Goal: Information Seeking & Learning: Find specific page/section

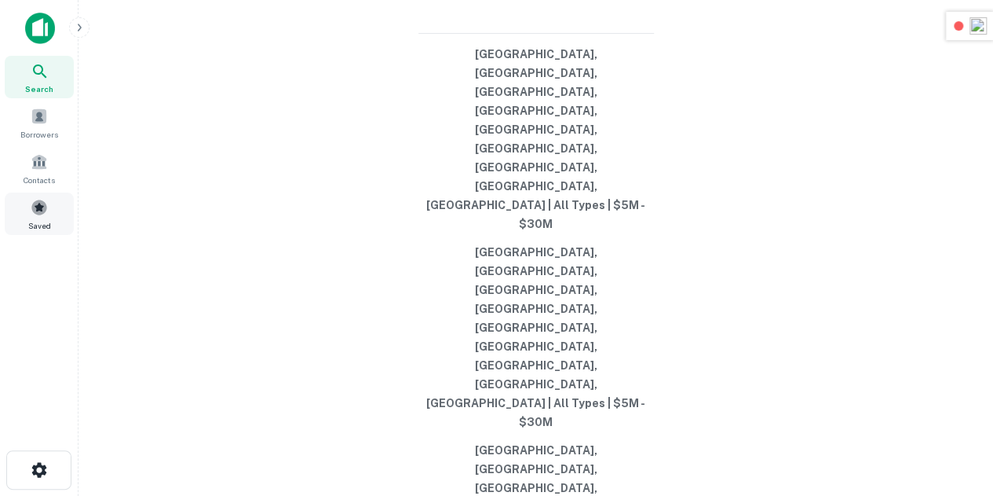
click at [35, 220] on span "Saved" at bounding box center [39, 225] width 23 height 13
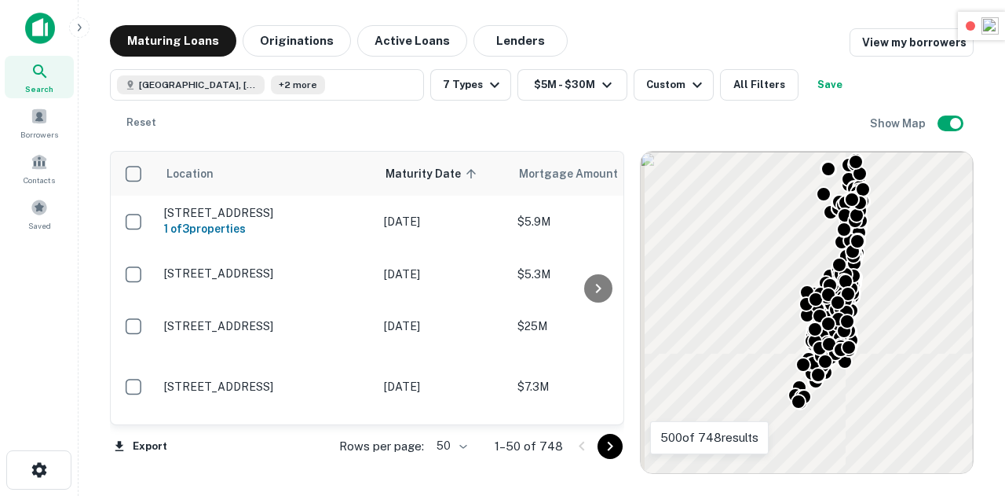
click at [620, 453] on div at bounding box center [595, 446] width 53 height 25
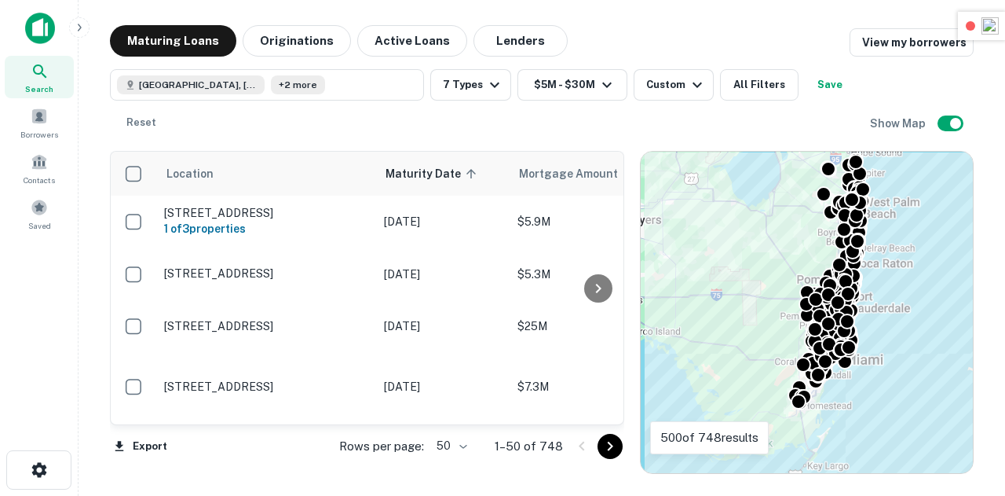
click at [609, 449] on icon "Go to next page" at bounding box center [609, 445] width 5 height 9
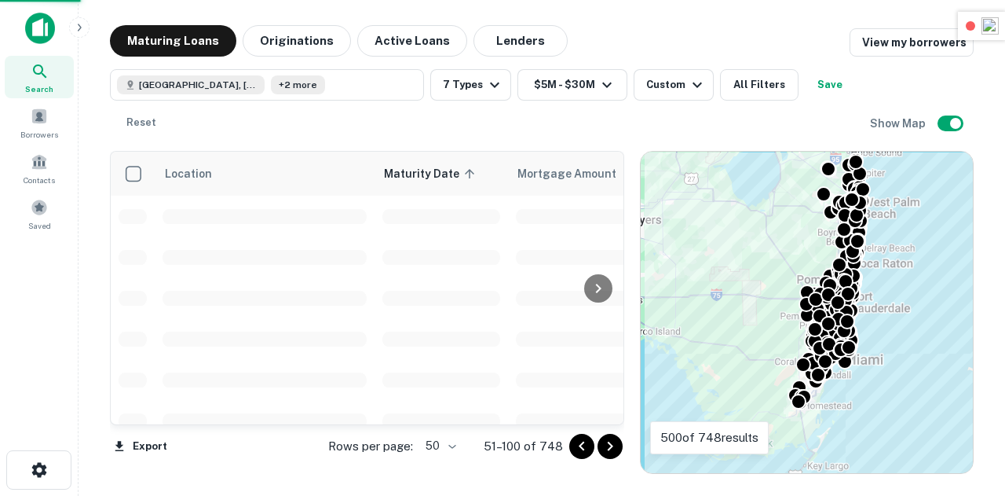
drag, startPoint x: 609, startPoint y: 449, endPoint x: 619, endPoint y: 452, distance: 9.7
click at [604, 481] on main "Maturing Loans Originations Active Loans Lenders View my borrowers [GEOGRAPHIC_…" at bounding box center [542, 248] width 927 height 496
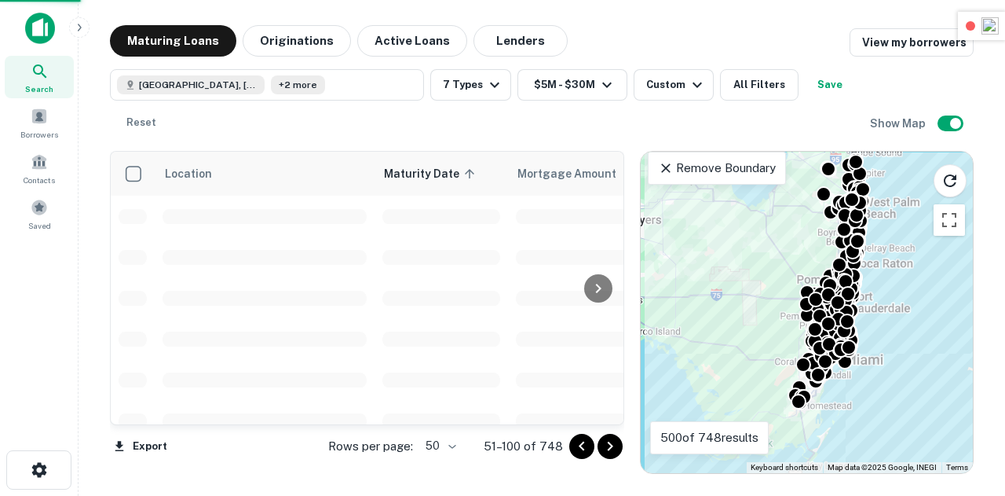
click at [616, 448] on icon "Go to next page" at bounding box center [610, 446] width 19 height 19
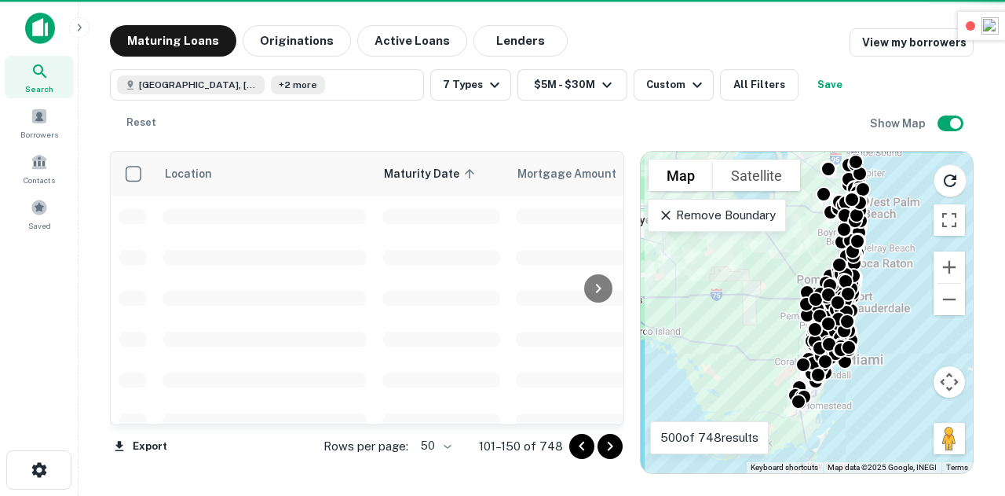
click at [616, 448] on icon "Go to next page" at bounding box center [610, 446] width 19 height 19
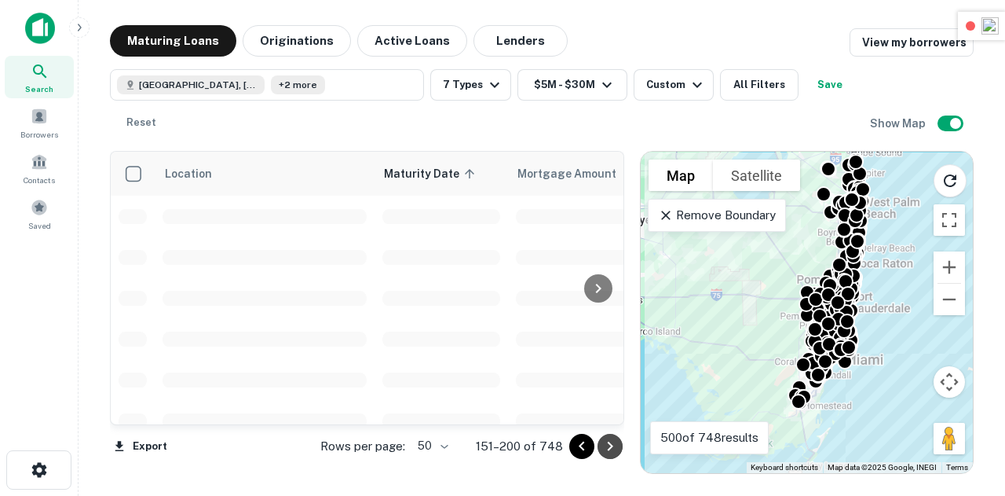
click at [616, 451] on icon "Go to next page" at bounding box center [610, 446] width 19 height 19
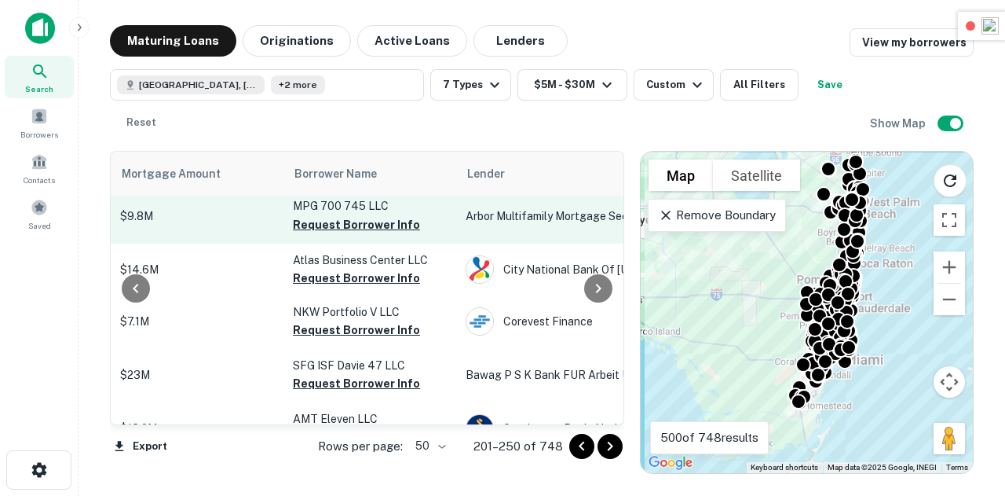
scroll to position [1866, 397]
click at [374, 182] on button "Request Borrower Info" at bounding box center [356, 172] width 127 height 19
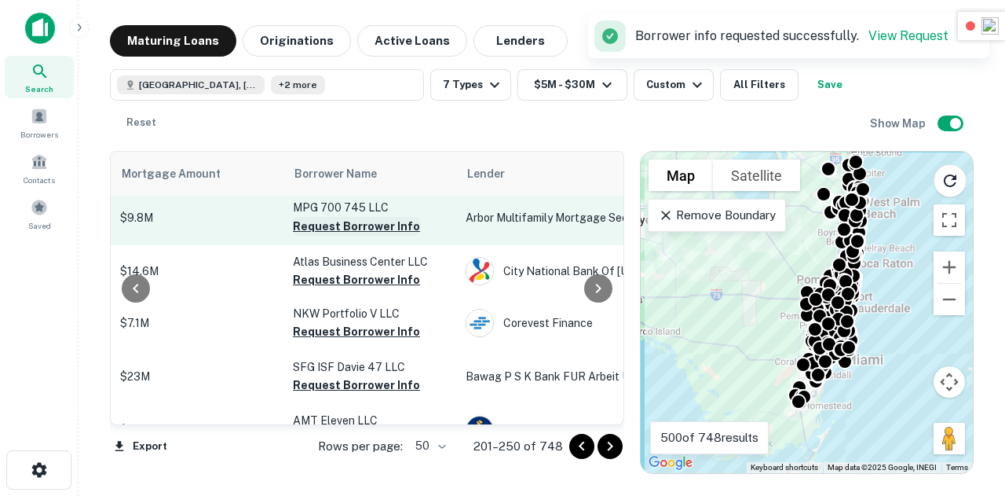
click at [365, 236] on button "Request Borrower Info" at bounding box center [356, 226] width 127 height 19
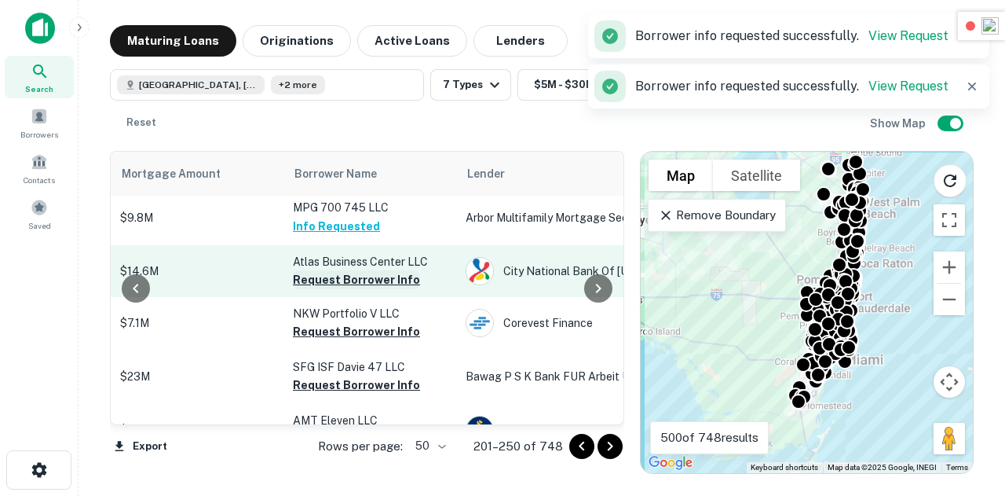
click at [358, 289] on button "Request Borrower Info" at bounding box center [356, 279] width 127 height 19
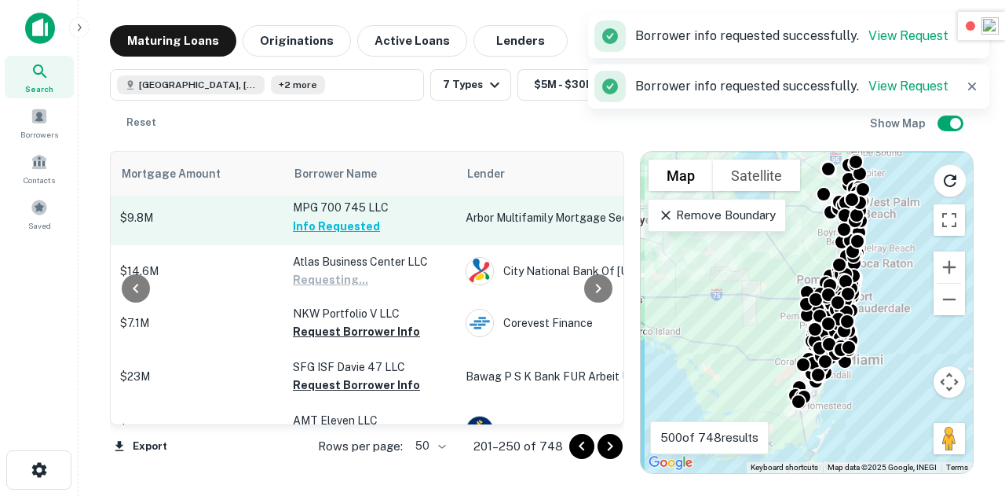
scroll to position [1926, 397]
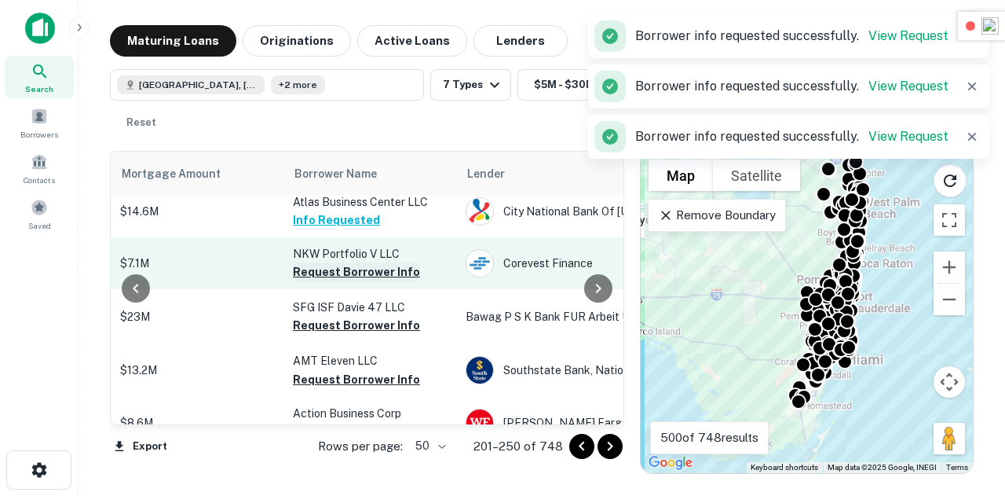
click at [357, 281] on button "Request Borrower Info" at bounding box center [356, 271] width 127 height 19
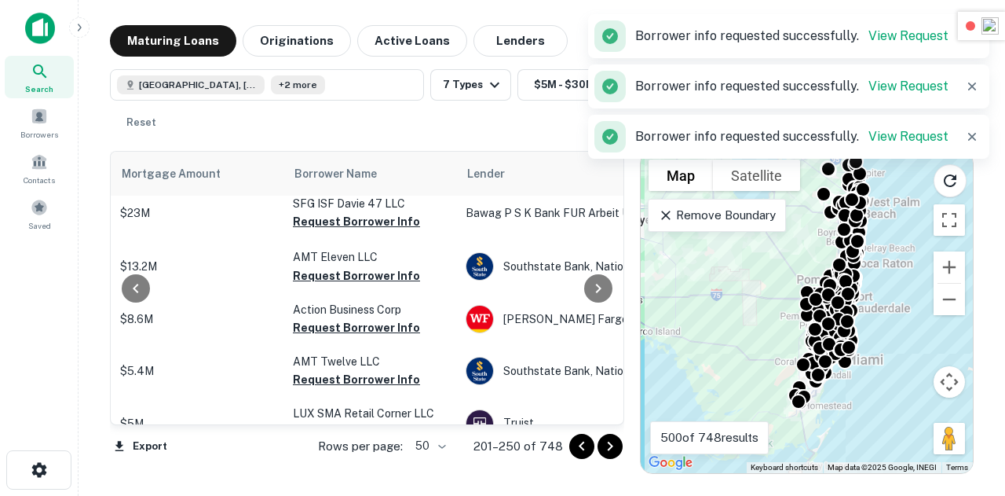
scroll to position [2031, 397]
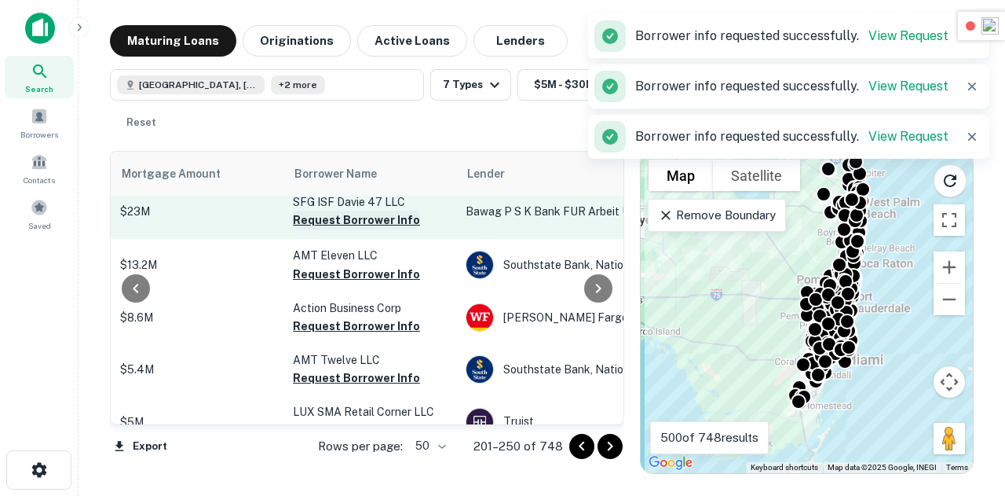
click at [358, 229] on button "Request Borrower Info" at bounding box center [356, 219] width 127 height 19
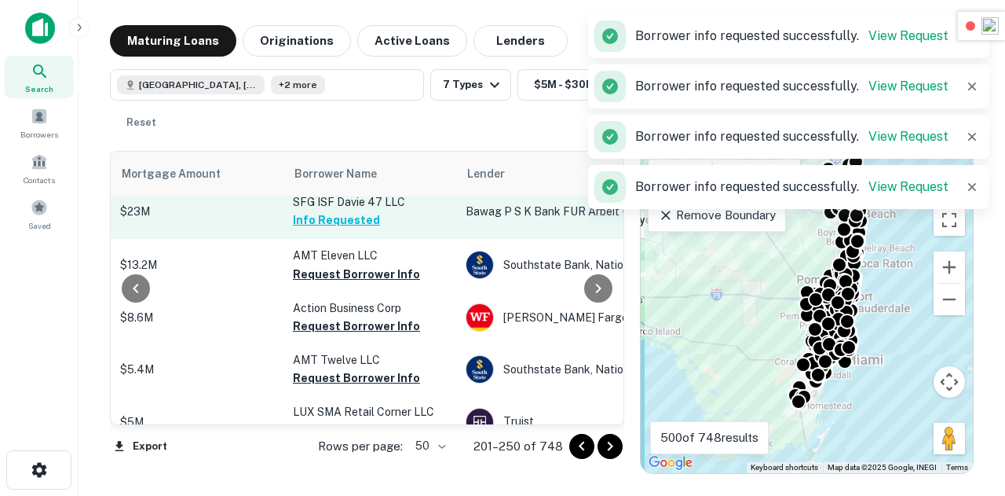
scroll to position [2095, 397]
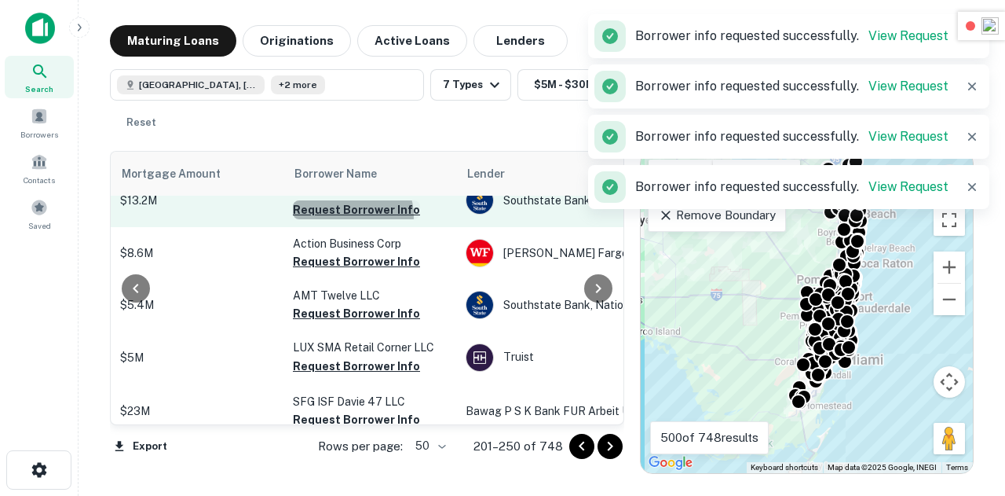
click at [350, 219] on button "Request Borrower Info" at bounding box center [356, 209] width 127 height 19
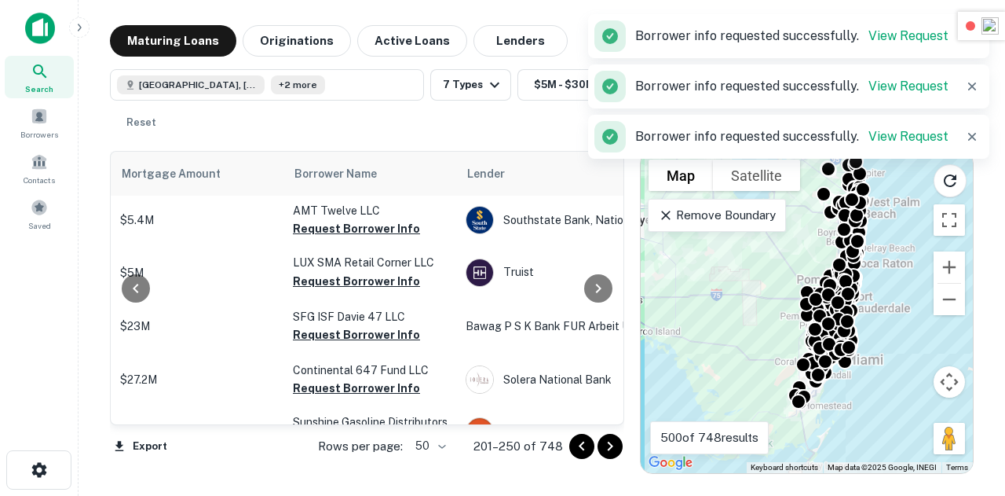
scroll to position [2182, 397]
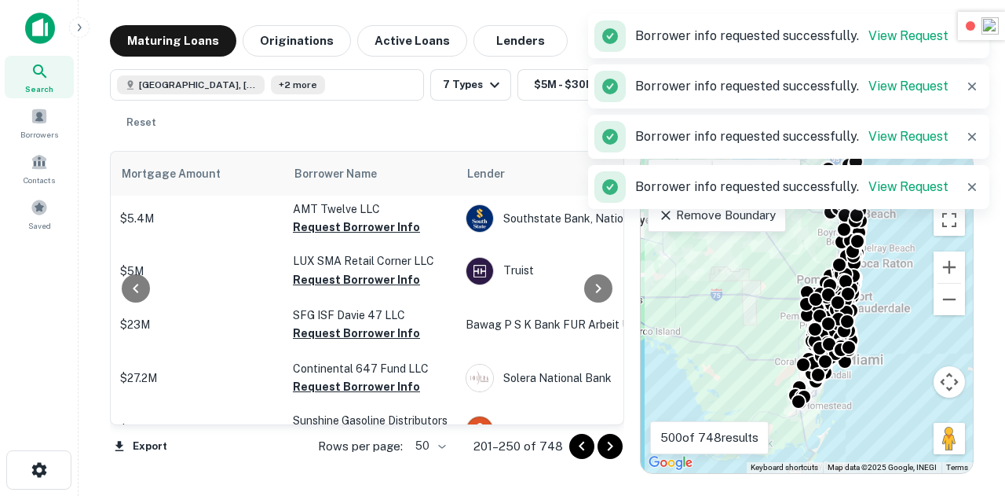
click at [346, 185] on button "Request Borrower Info" at bounding box center [356, 175] width 127 height 19
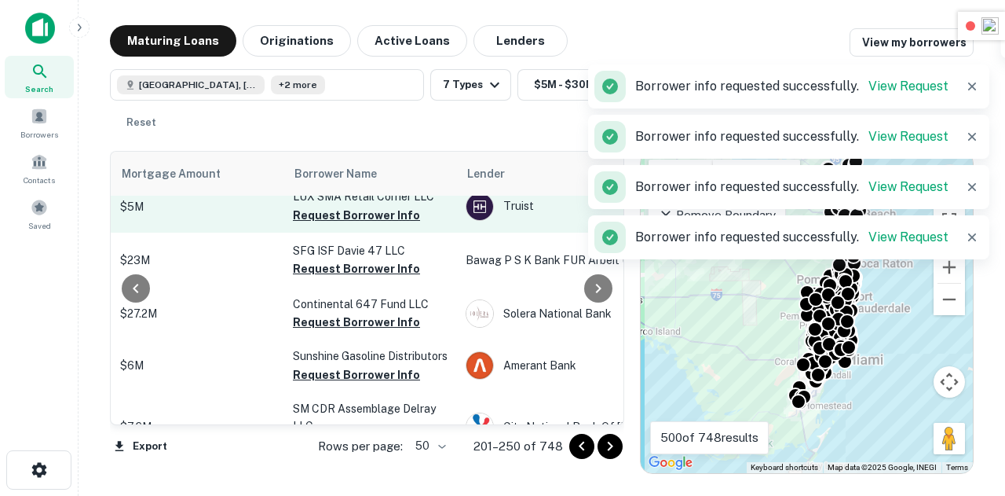
scroll to position [2249, 397]
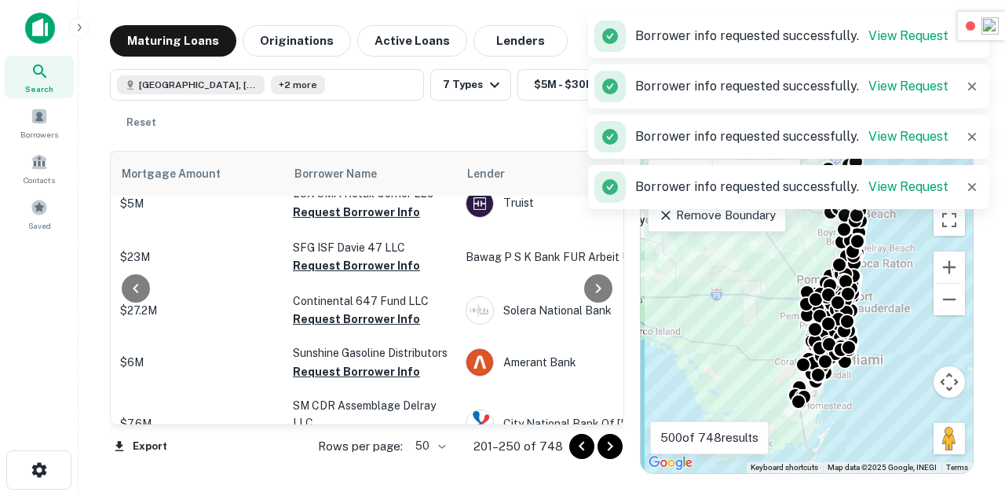
click at [355, 169] on button "Request Borrower Info" at bounding box center [356, 159] width 127 height 19
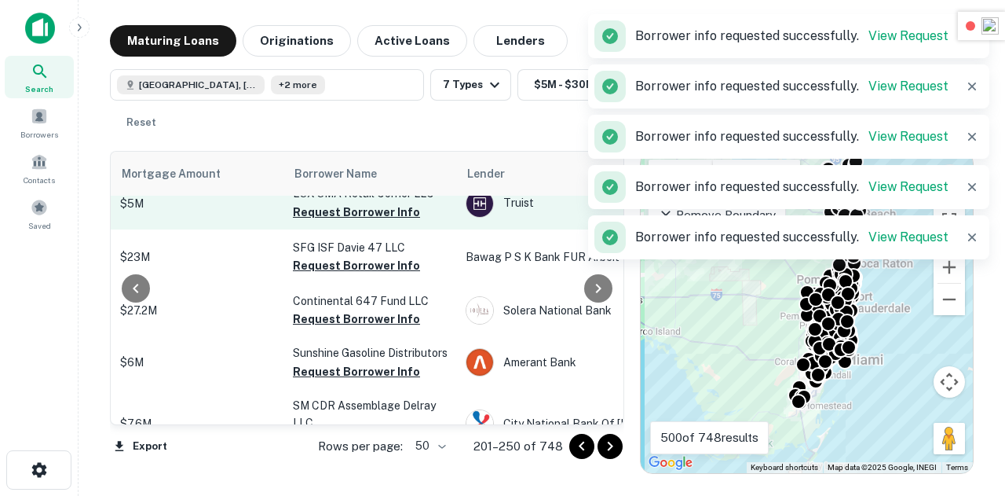
click at [364, 221] on button "Request Borrower Info" at bounding box center [356, 212] width 127 height 19
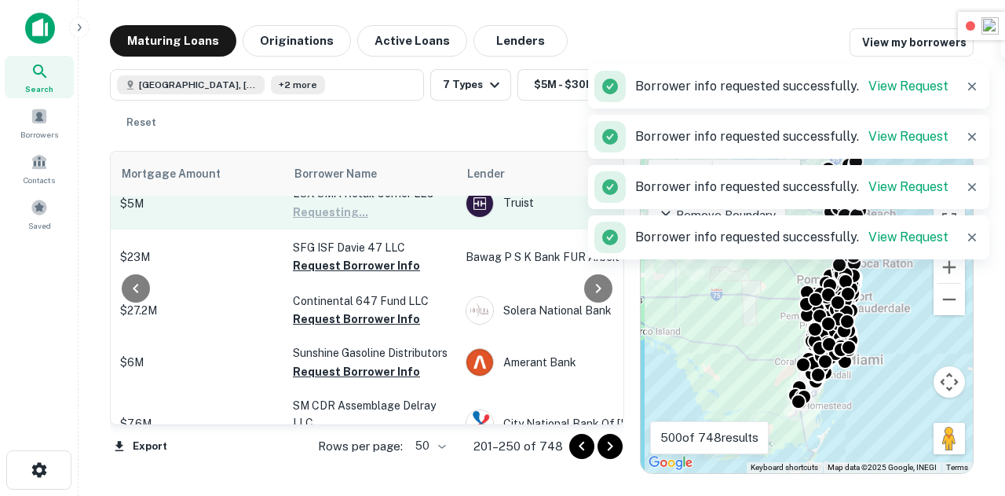
scroll to position [2322, 397]
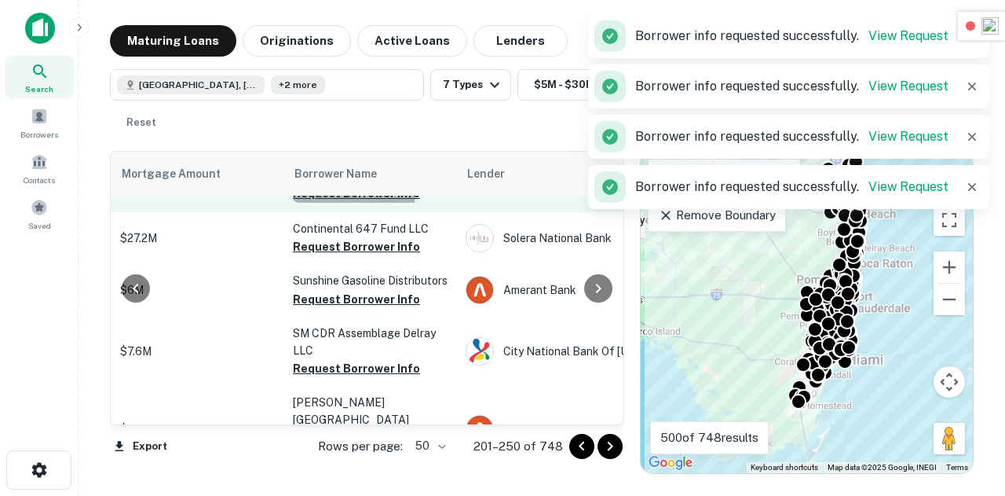
click at [353, 203] on button "Request Borrower Info" at bounding box center [356, 193] width 127 height 19
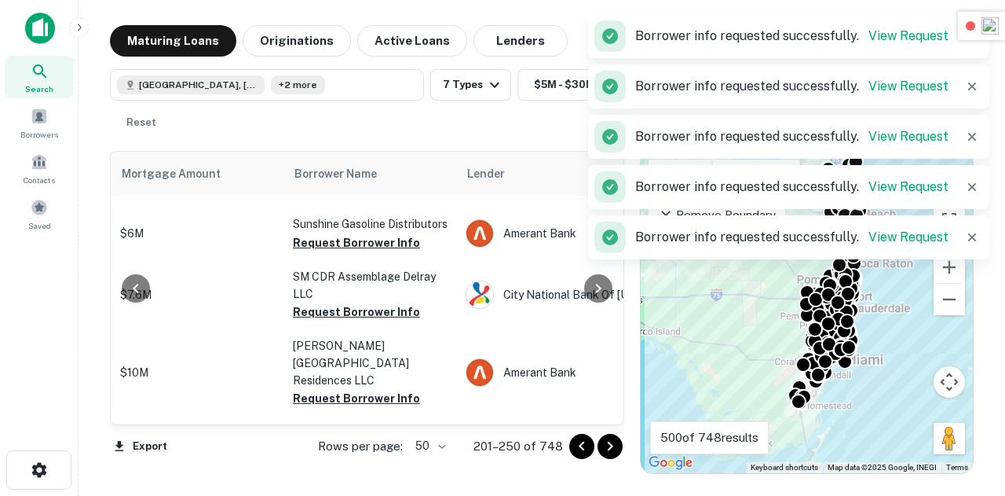
scroll to position [2383, 397]
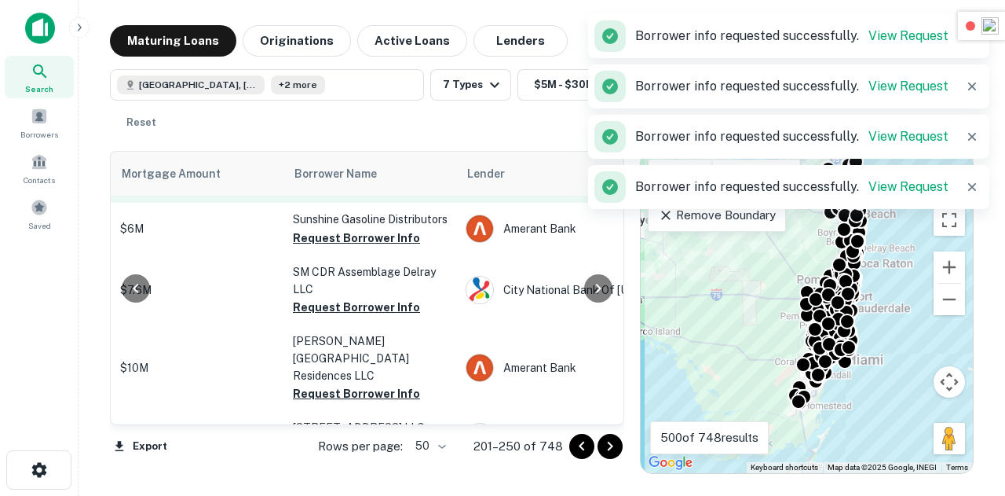
click at [366, 195] on button "Request Borrower Info" at bounding box center [356, 185] width 127 height 19
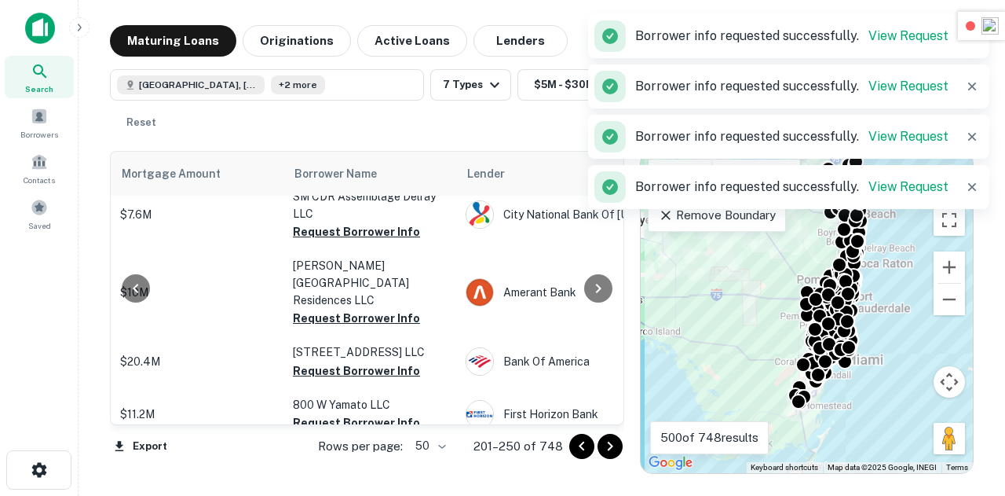
scroll to position [2460, 397]
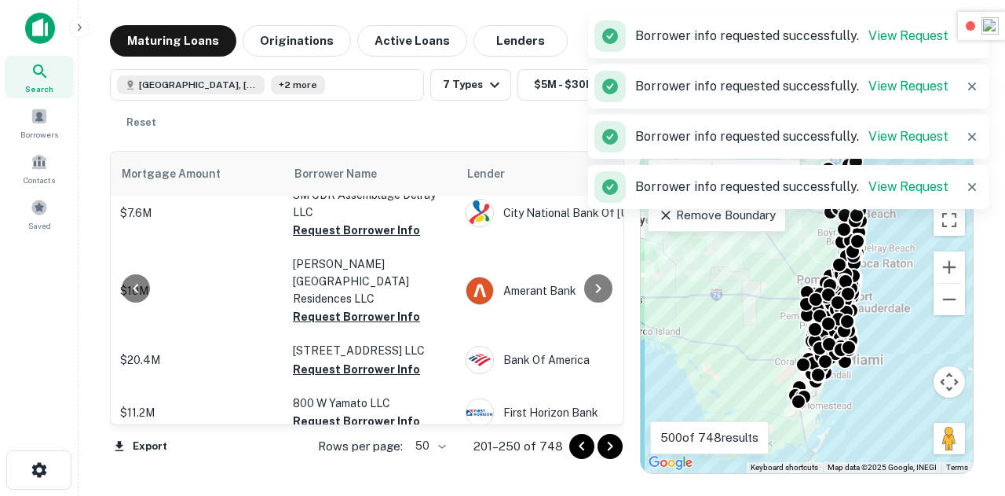
click at [355, 170] on button "Request Borrower Info" at bounding box center [356, 161] width 127 height 19
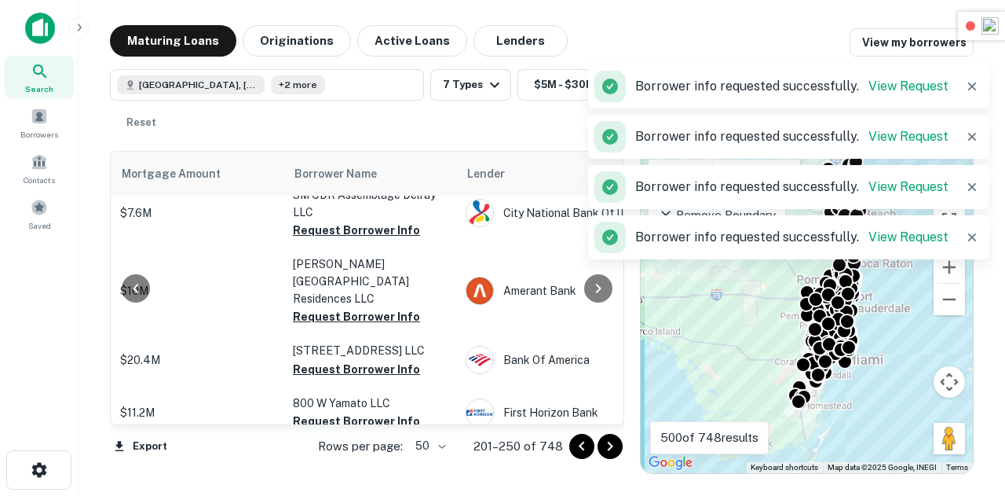
scroll to position [2513, 397]
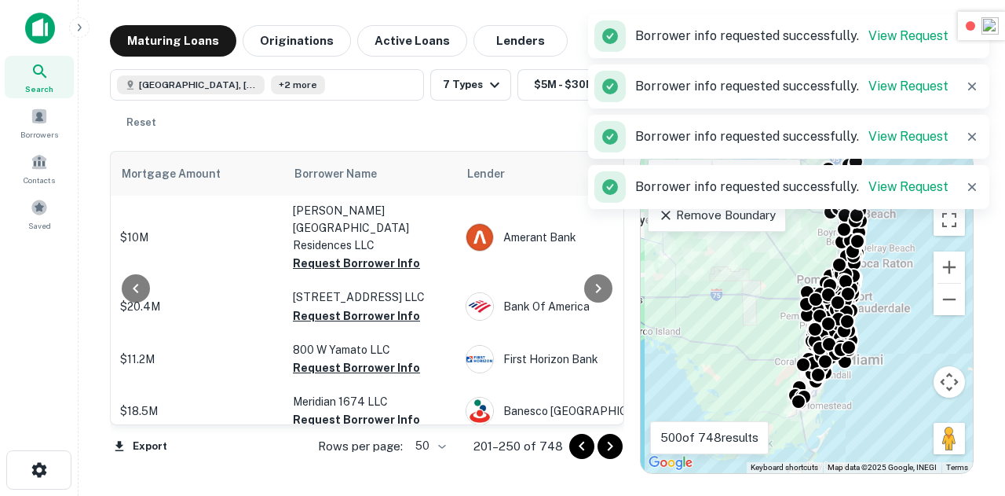
click at [377, 186] on button "Request Borrower Info" at bounding box center [356, 176] width 127 height 19
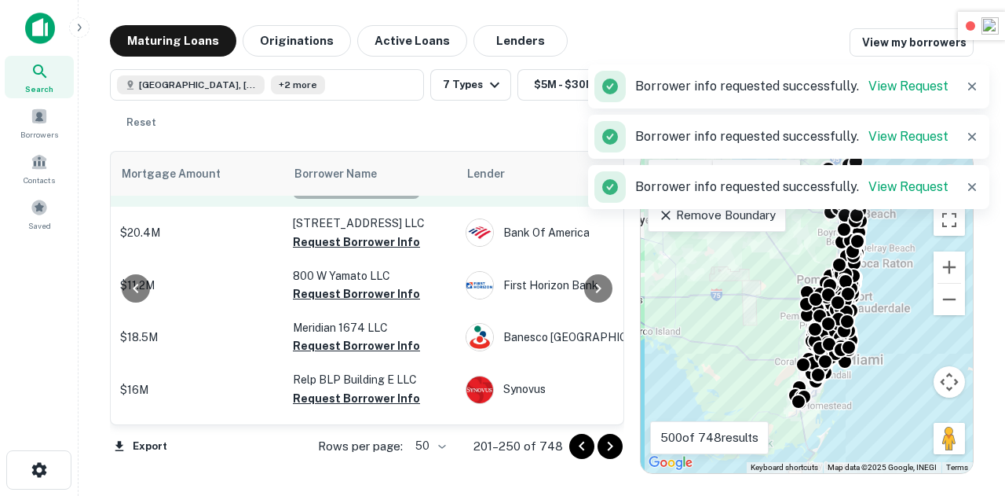
click at [385, 199] on button "Request Borrower Info" at bounding box center [356, 189] width 127 height 19
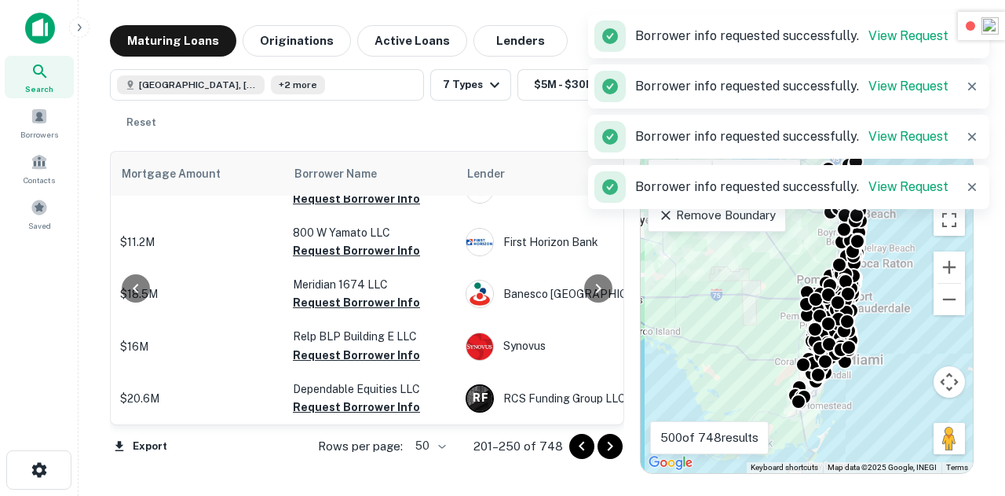
scroll to position [2639, 397]
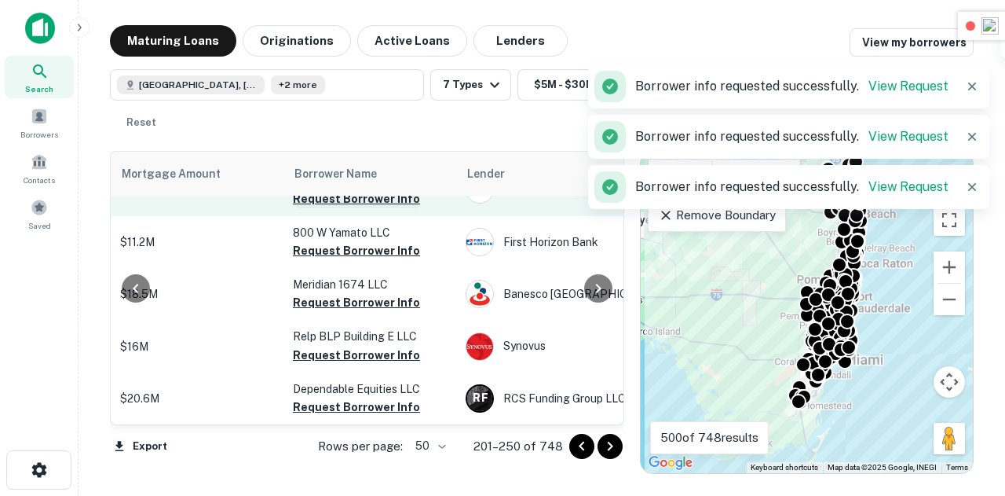
click at [368, 208] on button "Request Borrower Info" at bounding box center [356, 198] width 127 height 19
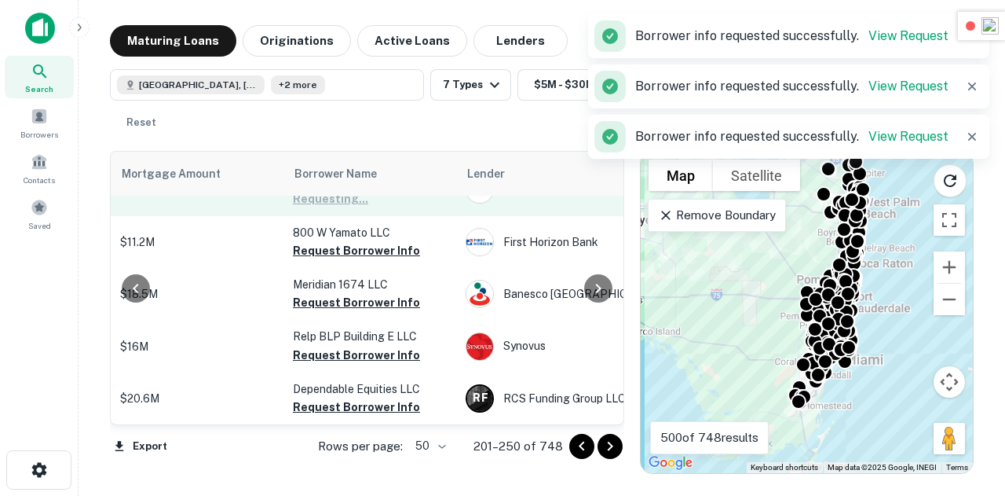
scroll to position [2725, 397]
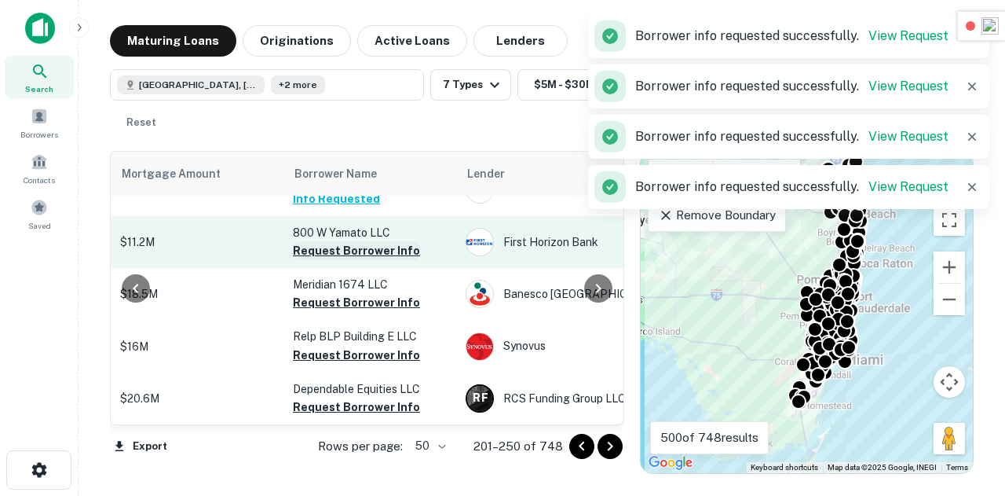
click at [360, 260] on button "Request Borrower Info" at bounding box center [356, 250] width 127 height 19
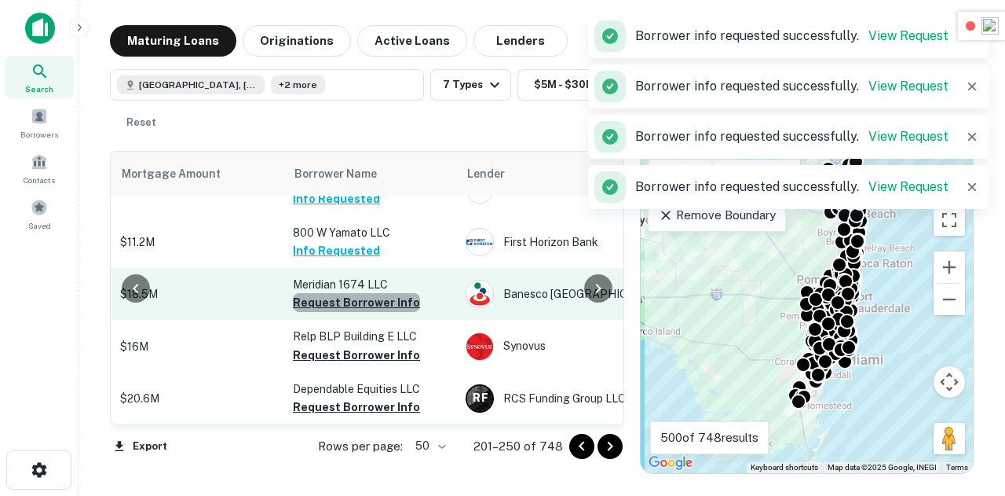
click at [364, 312] on button "Request Borrower Info" at bounding box center [356, 302] width 127 height 19
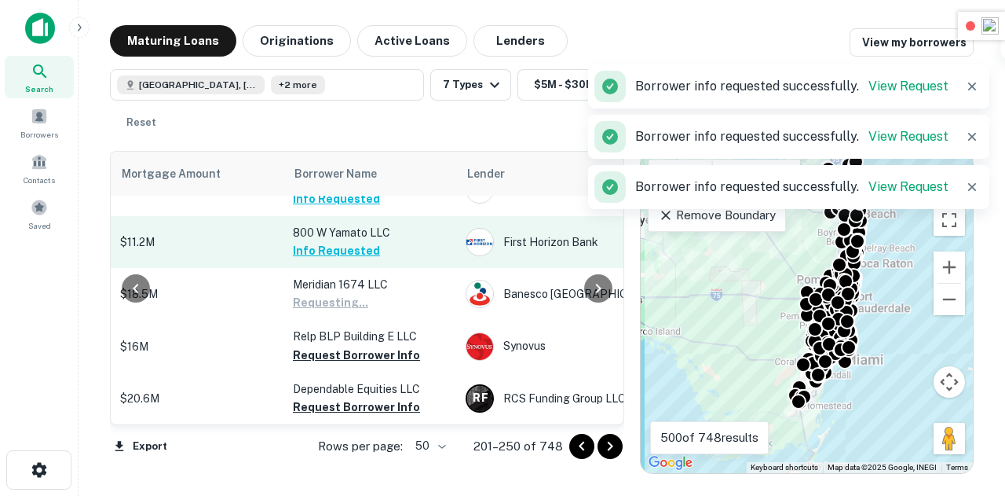
scroll to position [2797, 397]
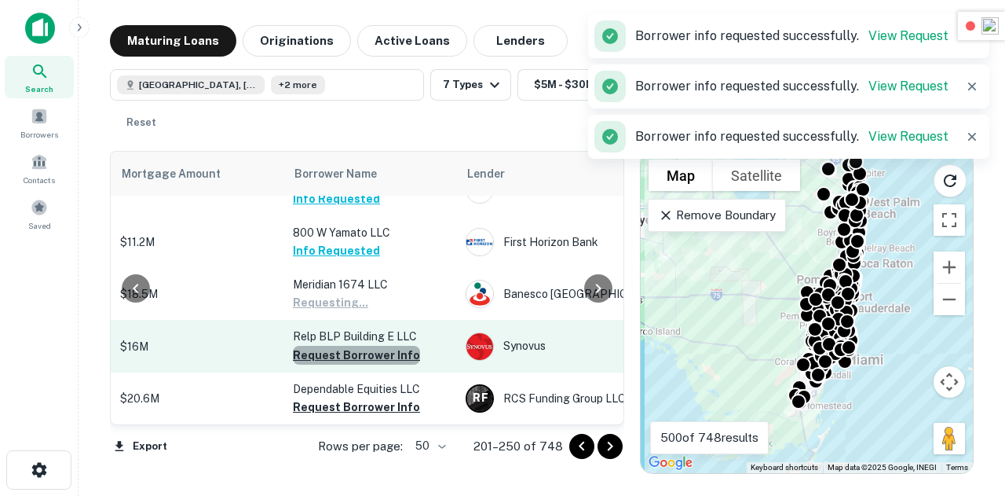
click at [360, 346] on button "Request Borrower Info" at bounding box center [356, 355] width 127 height 19
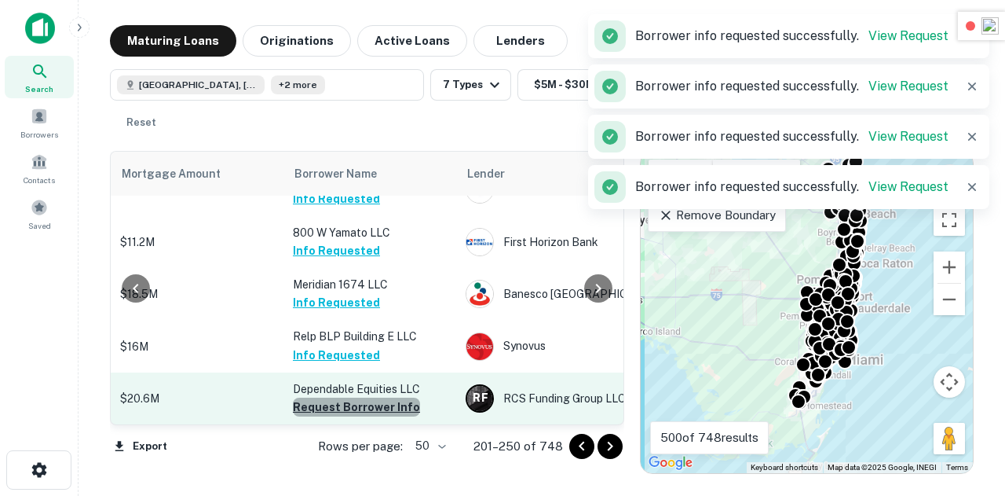
click at [356, 397] on button "Request Borrower Info" at bounding box center [356, 406] width 127 height 19
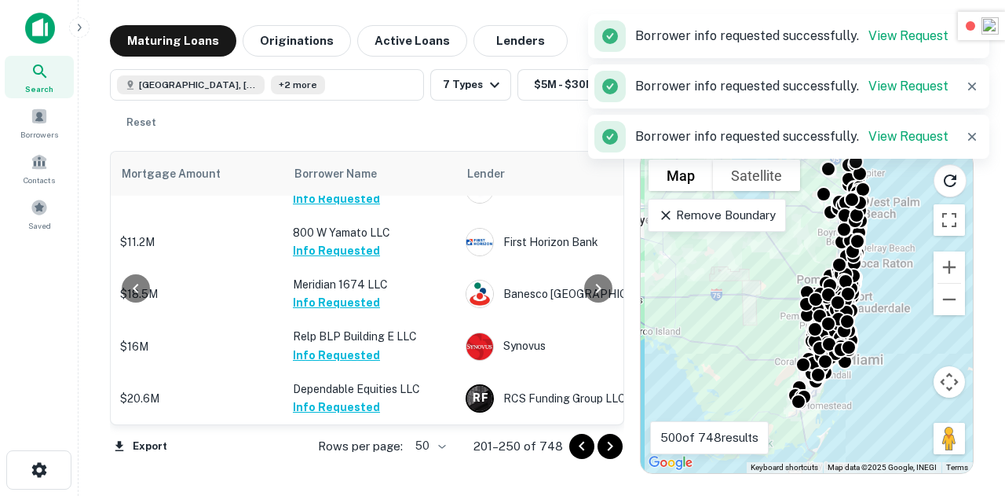
click at [603, 445] on icon "Go to next page" at bounding box center [610, 446] width 19 height 19
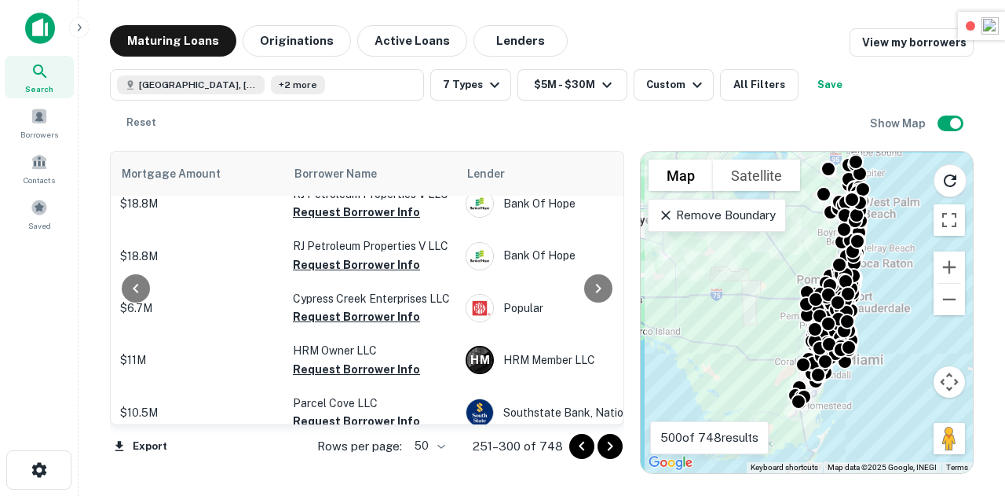
scroll to position [0, 397]
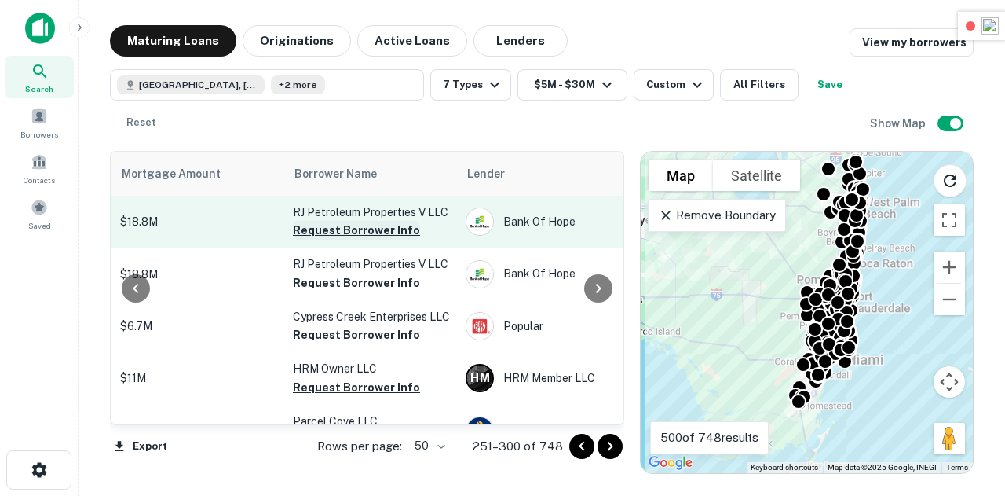
click at [364, 237] on button "Request Borrower Info" at bounding box center [356, 230] width 127 height 19
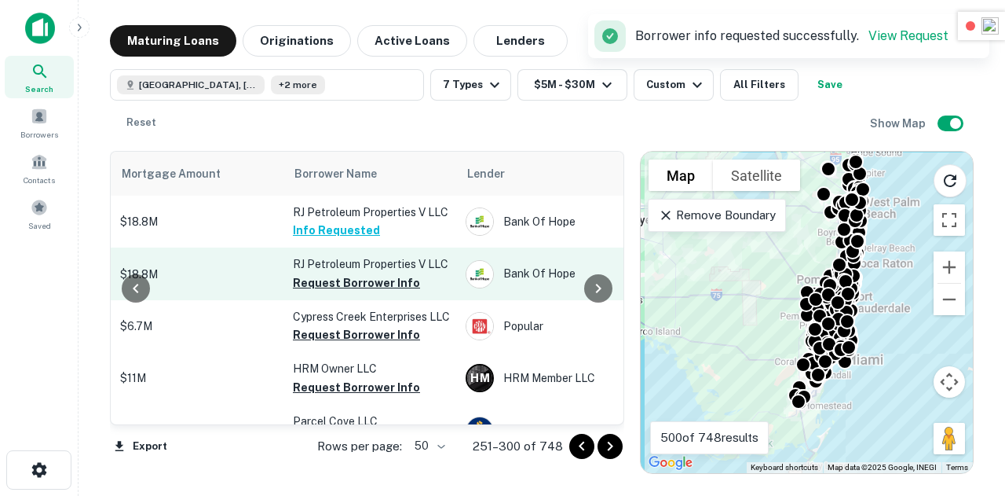
scroll to position [20, 397]
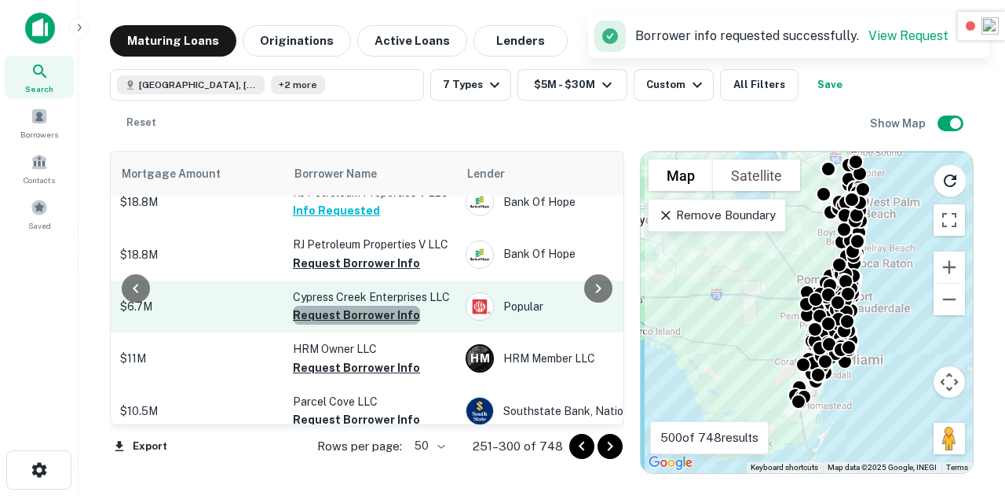
click at [356, 324] on button "Request Borrower Info" at bounding box center [356, 315] width 127 height 19
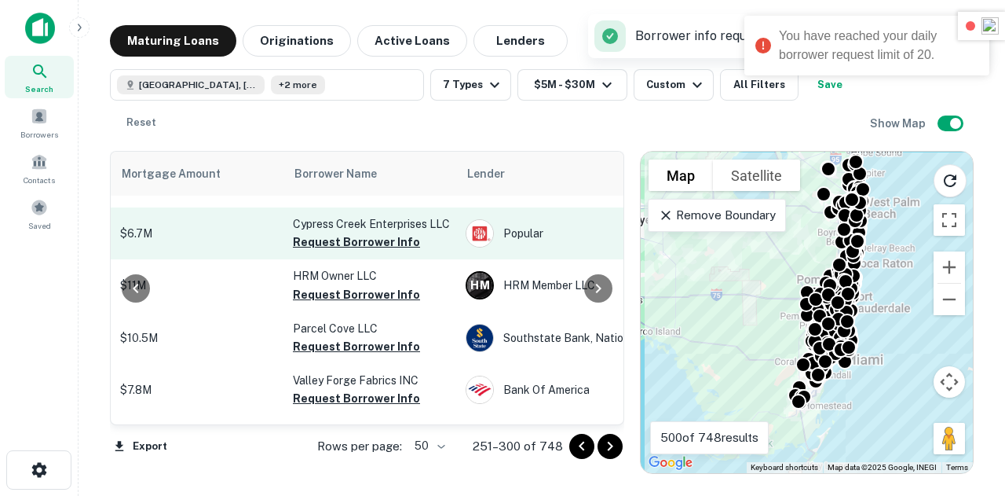
scroll to position [98, 397]
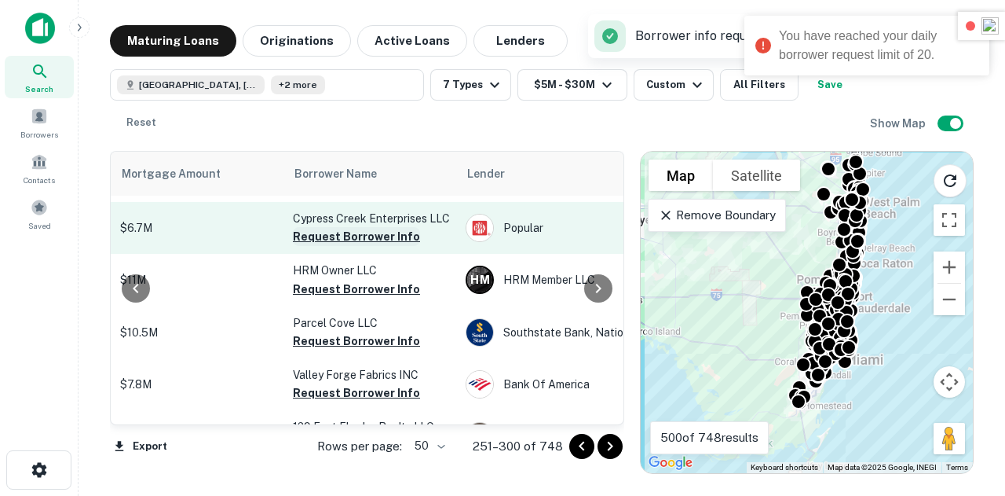
click at [375, 246] on button "Request Borrower Info" at bounding box center [356, 236] width 127 height 19
click at [379, 246] on button "Request Borrower Info" at bounding box center [356, 236] width 127 height 19
